Goal: Task Accomplishment & Management: Manage account settings

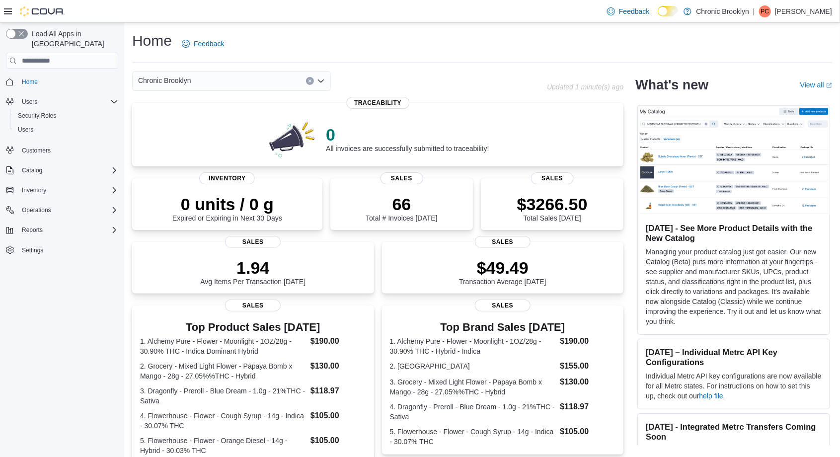
click at [820, 14] on p "[PERSON_NAME]" at bounding box center [803, 11] width 57 height 12
click at [769, 100] on span "Sign Out" at bounding box center [767, 98] width 27 height 10
